Goal: Task Accomplishment & Management: Use online tool/utility

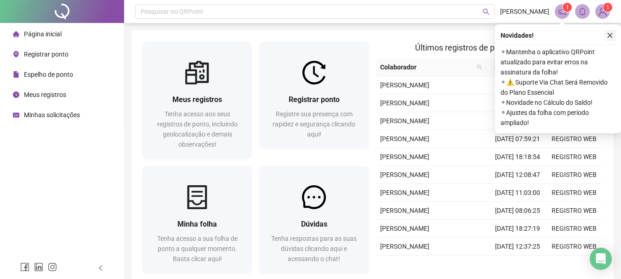
click at [609, 40] on button "button" at bounding box center [610, 35] width 11 height 11
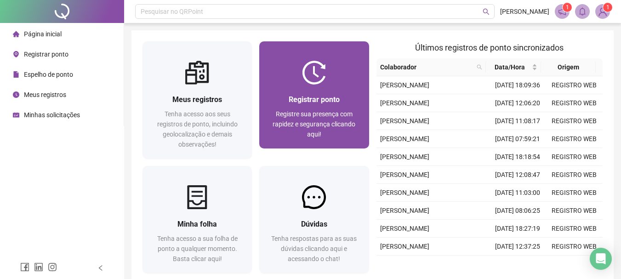
click at [330, 68] on div at bounding box center [313, 73] width 109 height 24
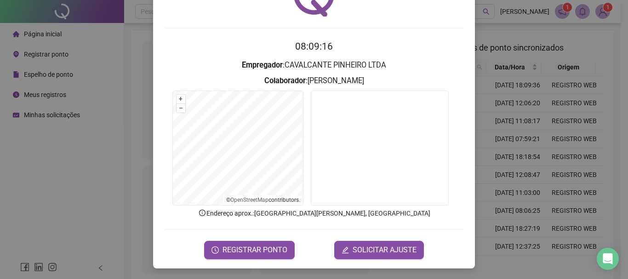
scroll to position [60, 0]
click at [233, 259] on div "Registro de ponto web 08:09:18 Empregador : CAVALCANTE PINHEIRO LTDA Colaborado…" at bounding box center [314, 108] width 322 height 319
click at [236, 250] on span "REGISTRAR PONTO" at bounding box center [255, 249] width 65 height 11
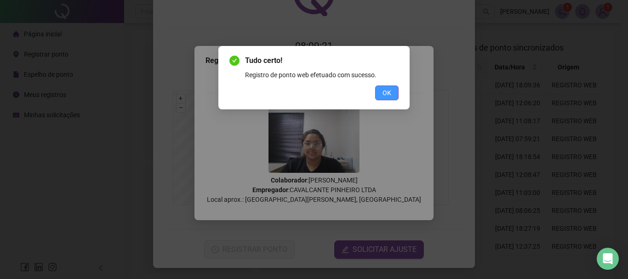
click at [395, 95] on button "OK" at bounding box center [386, 93] width 23 height 15
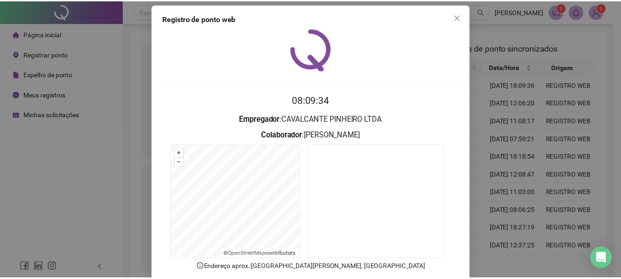
scroll to position [0, 0]
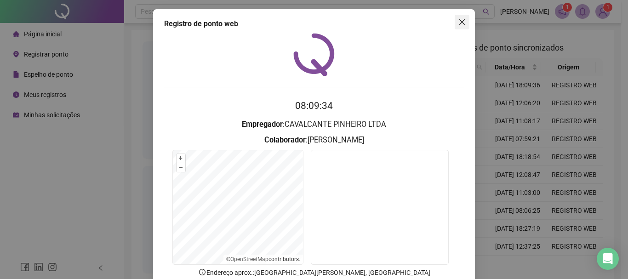
click at [459, 20] on icon "close" at bounding box center [461, 21] width 7 height 7
